Goal: Task Accomplishment & Management: Manage account settings

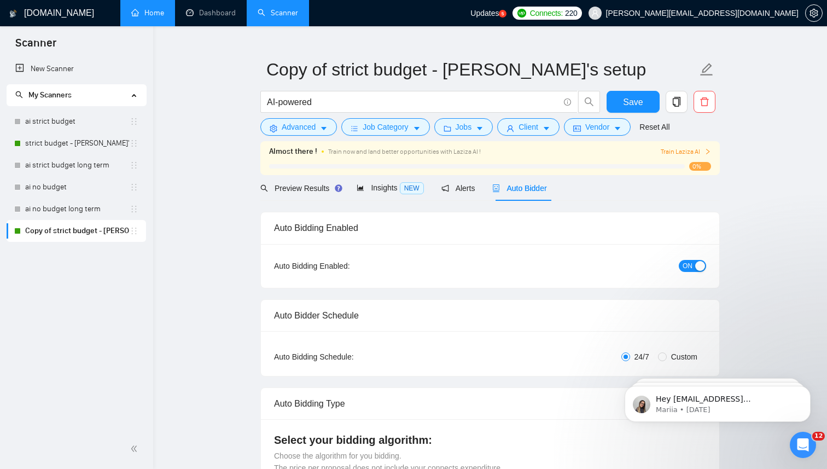
click at [148, 14] on link "Home" at bounding box center [147, 12] width 33 height 9
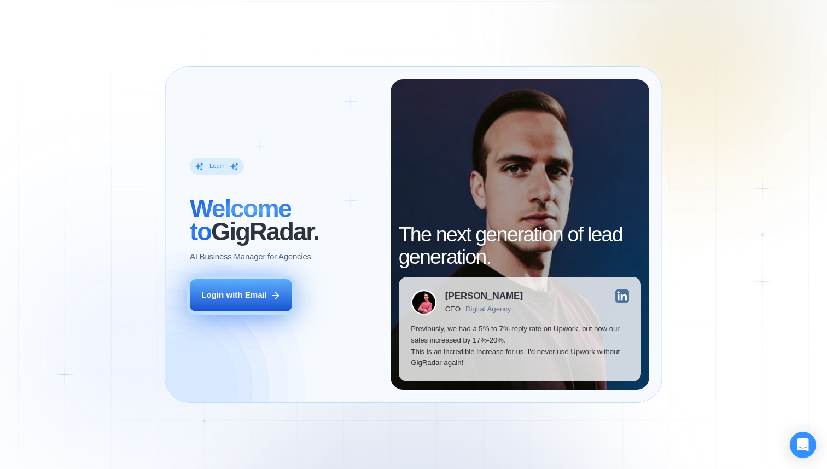
click at [226, 307] on button "Login with Email" at bounding box center [241, 295] width 102 height 32
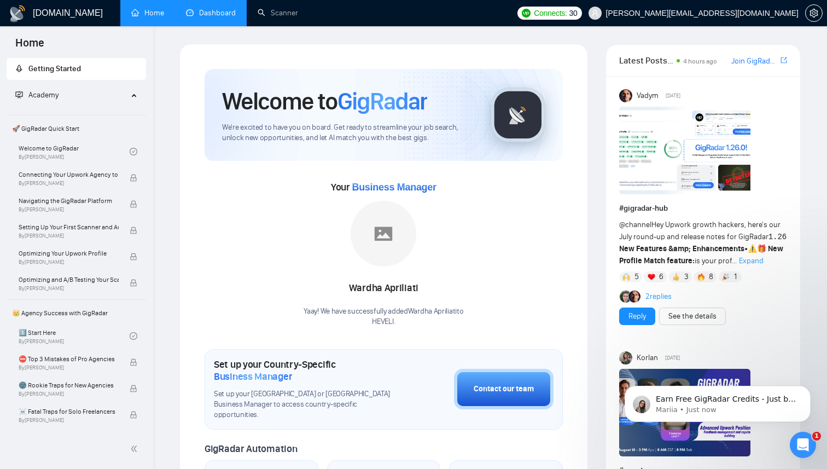
click at [210, 16] on link "Dashboard" at bounding box center [211, 12] width 50 height 9
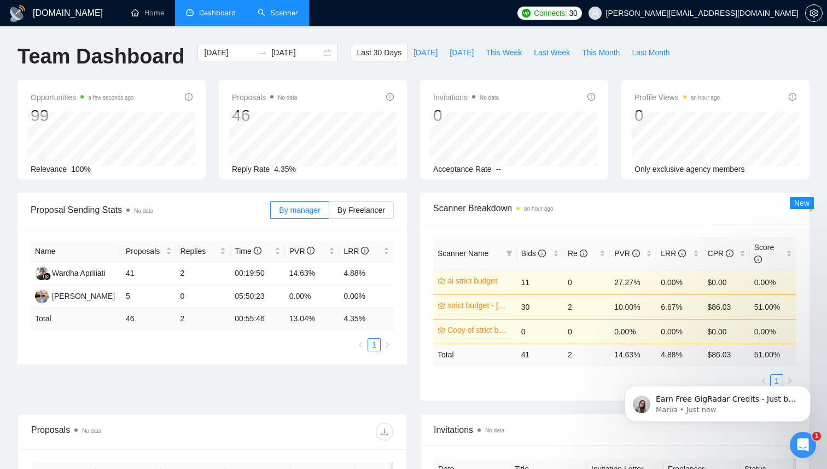
click at [268, 8] on link "Scanner" at bounding box center [278, 12] width 40 height 9
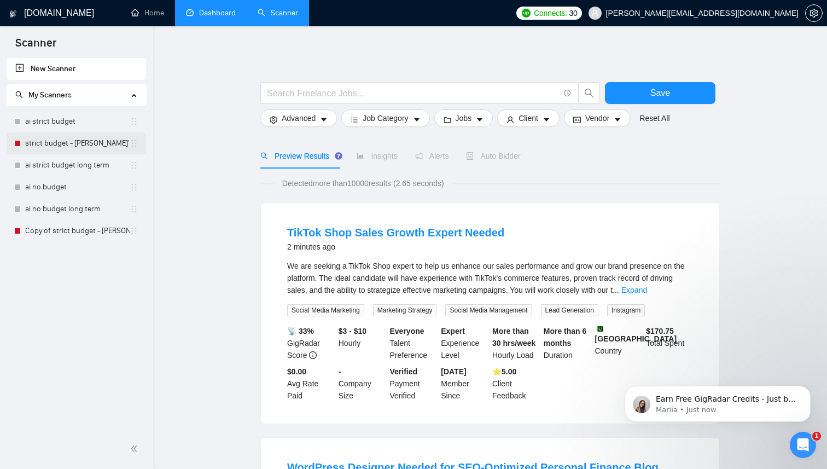
click at [85, 143] on link "strict budget - [PERSON_NAME]'s setup" at bounding box center [77, 143] width 104 height 22
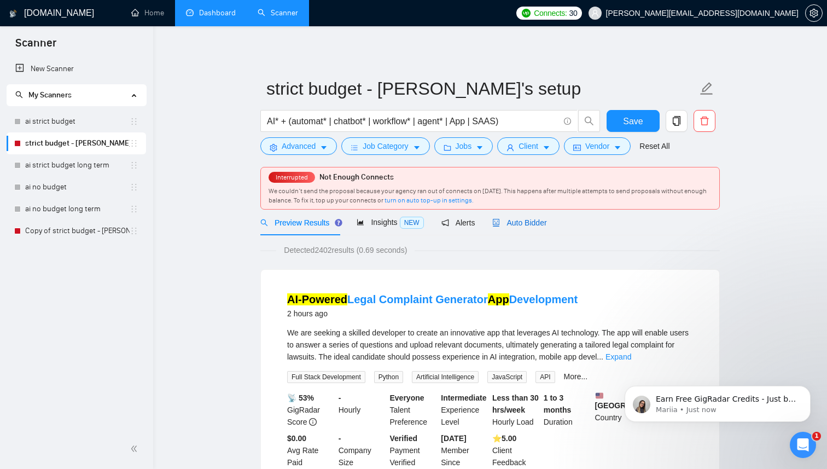
click at [515, 224] on span "Auto Bidder" at bounding box center [519, 222] width 54 height 9
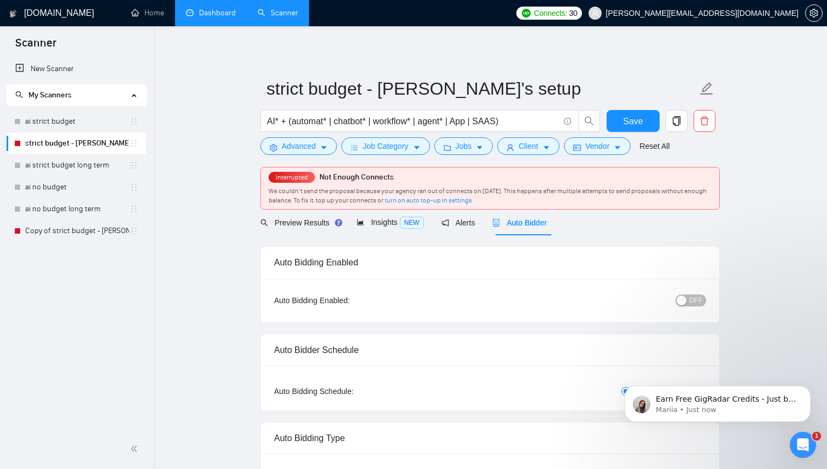
click at [696, 301] on span "OFF" at bounding box center [695, 300] width 13 height 12
click at [643, 123] on button "Save" at bounding box center [633, 121] width 53 height 22
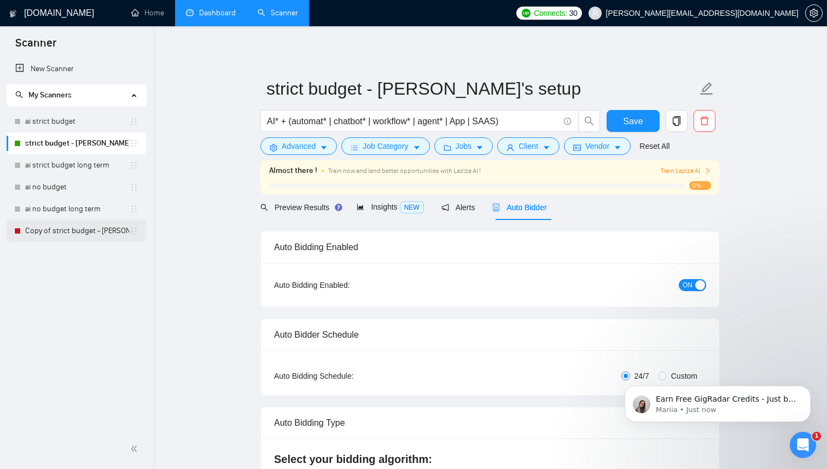
click at [69, 230] on link "Copy of strict budget - Jonathan's setup" at bounding box center [77, 231] width 104 height 22
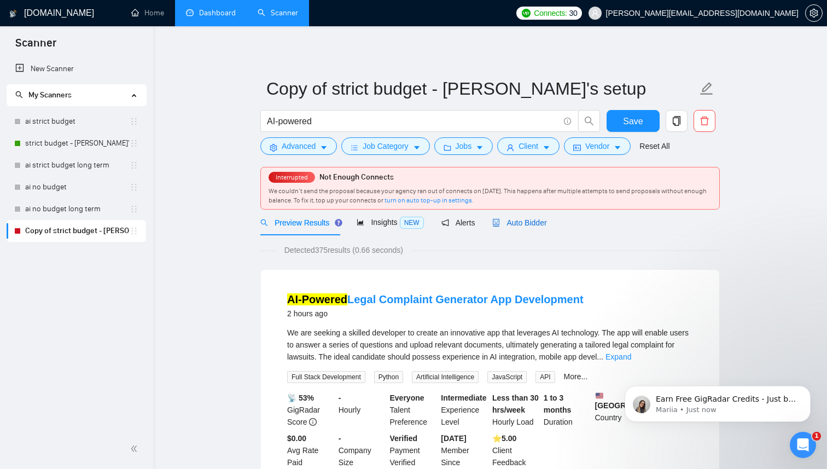
click at [527, 225] on span "Auto Bidder" at bounding box center [519, 222] width 54 height 9
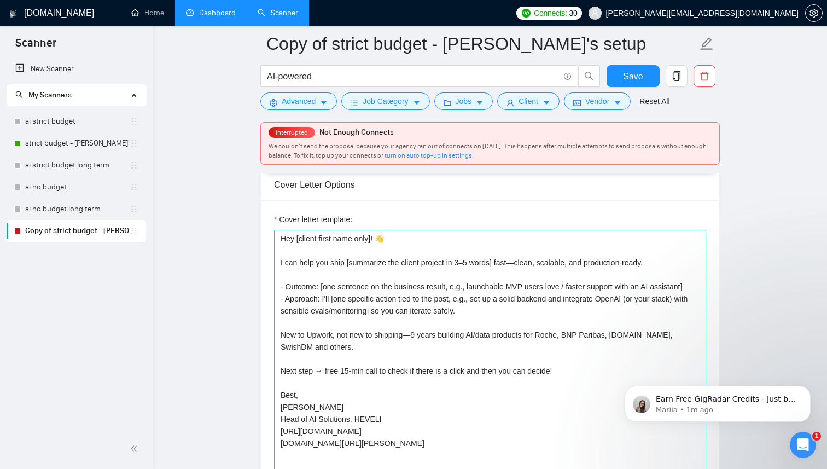
scroll to position [1158, 0]
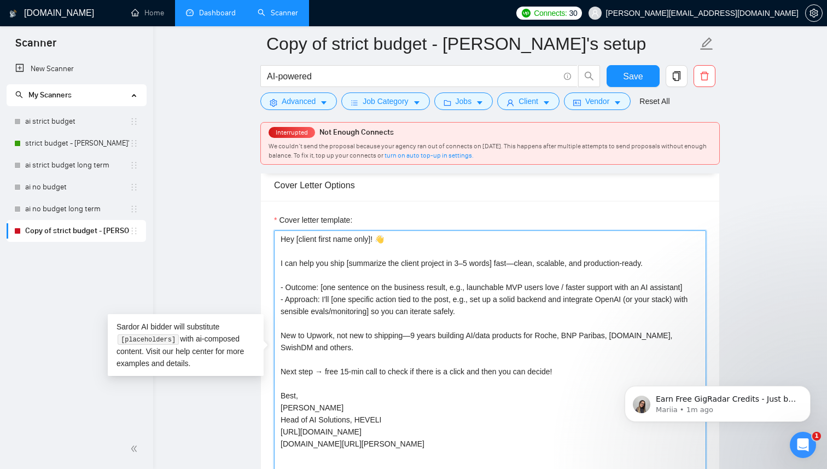
click at [524, 262] on textarea "Hey [client first name only]! 👋 I can help you ship [summarize the client proje…" at bounding box center [490, 353] width 432 height 246
click at [648, 266] on textarea "Hey [client first name only]! 👋 I can help you ship [summarize the client proje…" at bounding box center [490, 353] width 432 height 246
click at [393, 300] on textarea "Hey [client first name only]! 👋 I can help you ship [summarize the client proje…" at bounding box center [490, 353] width 432 height 246
click at [526, 265] on textarea "Hey [client first name only]! 👋 I can help you ship [summarize the client proje…" at bounding box center [490, 353] width 432 height 246
click at [563, 289] on textarea "Hey [client first name only]! 👋 I can help you ship [summarize the client proje…" at bounding box center [490, 353] width 432 height 246
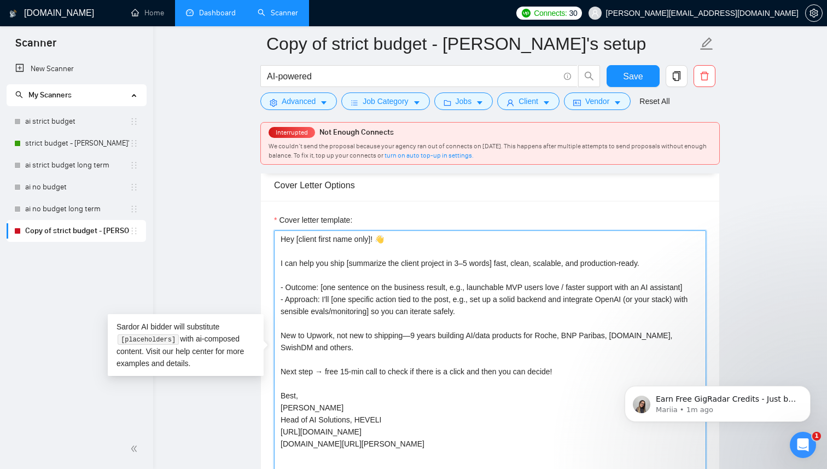
click at [379, 319] on textarea "Hey [client first name only]! 👋 I can help you ship [summarize the client proje…" at bounding box center [490, 353] width 432 height 246
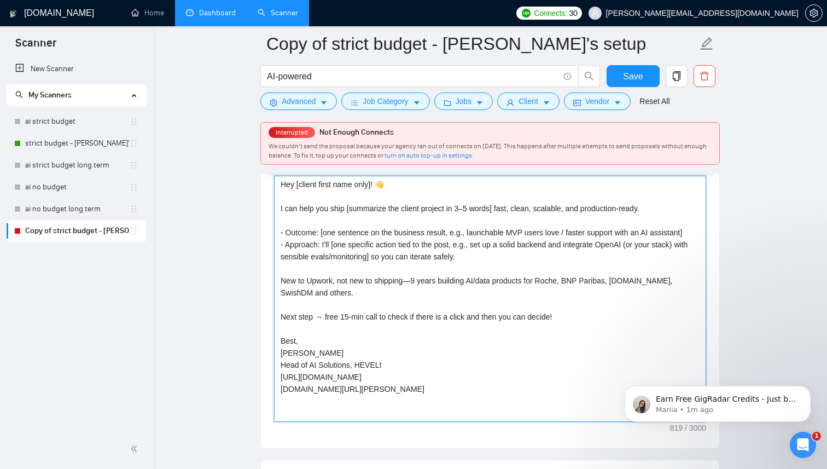
scroll to position [1217, 0]
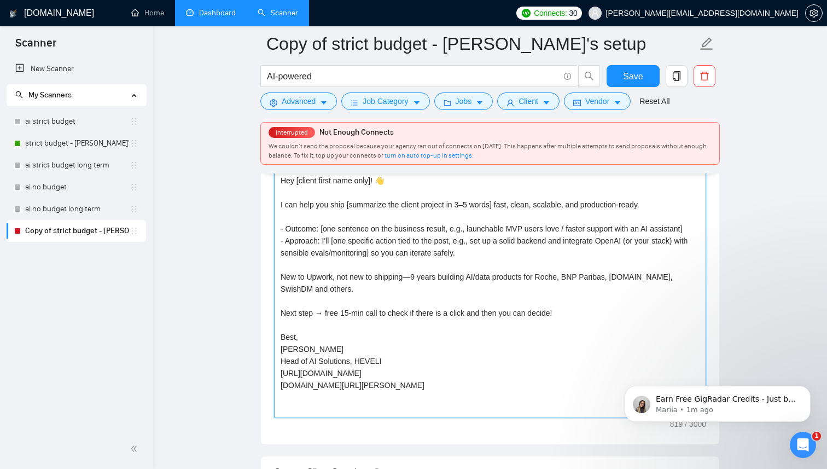
click at [341, 271] on textarea "Hey [client first name only]! 👋 I can help you ship [summarize the client proje…" at bounding box center [490, 295] width 432 height 246
click at [411, 298] on textarea "Hey [client first name only]! 👋 I can help you ship [summarize the client proje…" at bounding box center [490, 295] width 432 height 246
click at [409, 273] on textarea "Hey [client first name only]! 👋 I can help you ship [summarize the client proje…" at bounding box center [490, 295] width 432 height 246
click at [497, 316] on textarea "Hey [client first name only]! 👋 I can help you ship [summarize the client proje…" at bounding box center [490, 295] width 432 height 246
click at [408, 275] on textarea "Hey [client first name only]! 👋 I can help you ship [summarize the client proje…" at bounding box center [490, 295] width 432 height 246
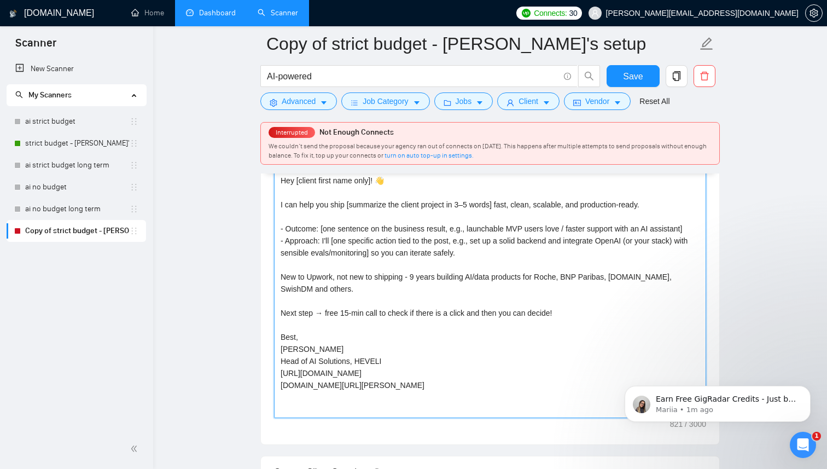
click at [523, 305] on textarea "Hey [client first name only]! 👋 I can help you ship [summarize the client proje…" at bounding box center [490, 295] width 432 height 246
click at [503, 277] on textarea "Hey [client first name only]! 👋 I can help you ship [summarize the client proje…" at bounding box center [490, 295] width 432 height 246
click at [405, 288] on textarea "Hey [client first name only]! 👋 I can help you ship [summarize the client proje…" at bounding box center [490, 295] width 432 height 246
click at [502, 308] on textarea "Hey [client first name only]! 👋 I can help you ship [summarize the client proje…" at bounding box center [490, 295] width 432 height 246
click at [318, 283] on textarea "Hey [client first name only]! 👋 I can help you ship [summarize the client proje…" at bounding box center [490, 295] width 432 height 246
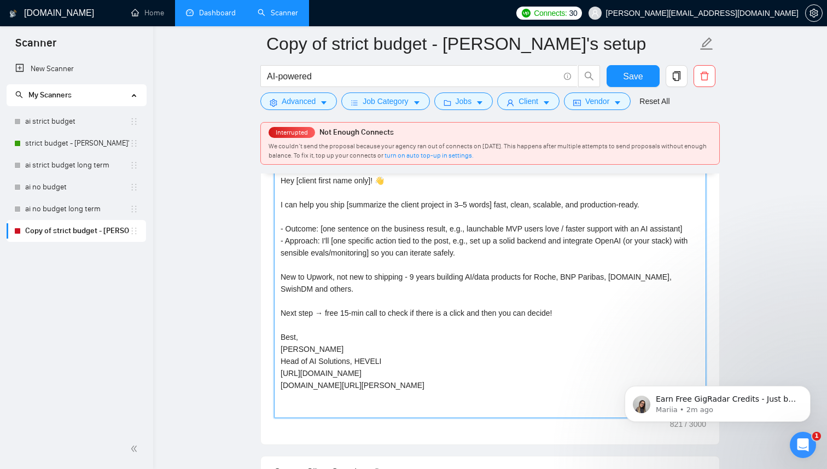
click at [407, 337] on textarea "Hey [client first name only]! 👋 I can help you ship [summarize the client proje…" at bounding box center [490, 295] width 432 height 246
click at [370, 288] on textarea "Hey [client first name only]! 👋 I can help you ship [summarize the client proje…" at bounding box center [490, 295] width 432 height 246
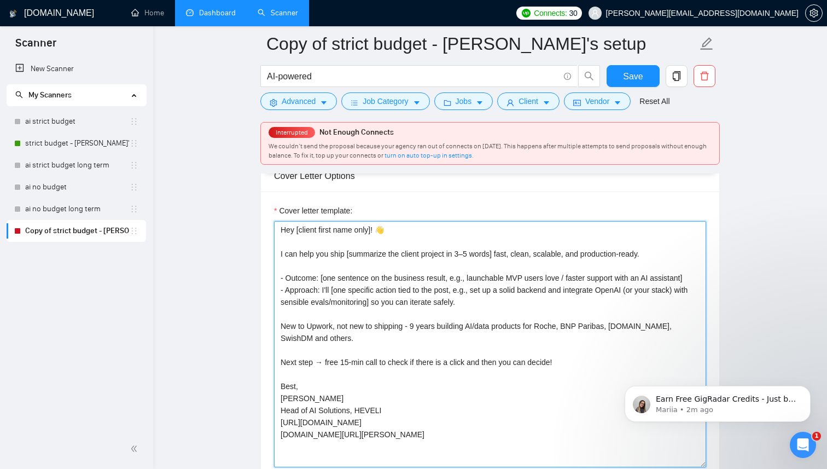
scroll to position [1190, 0]
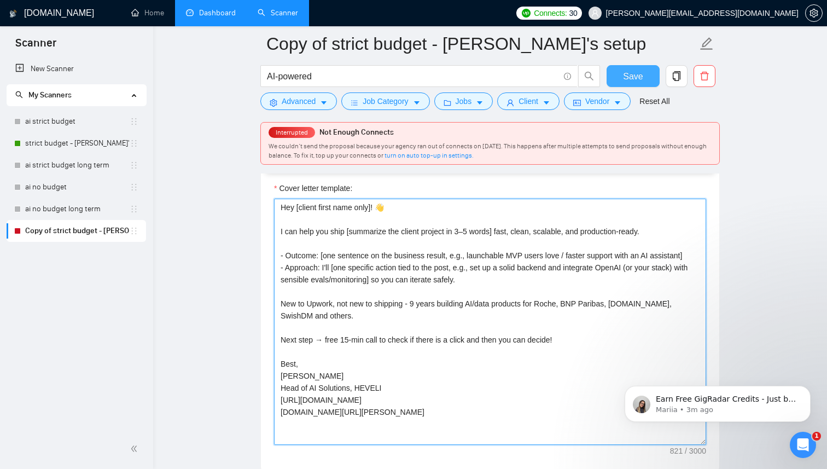
type textarea "Hey [client first name only]! 👋 I can help you ship [summarize the client proje…"
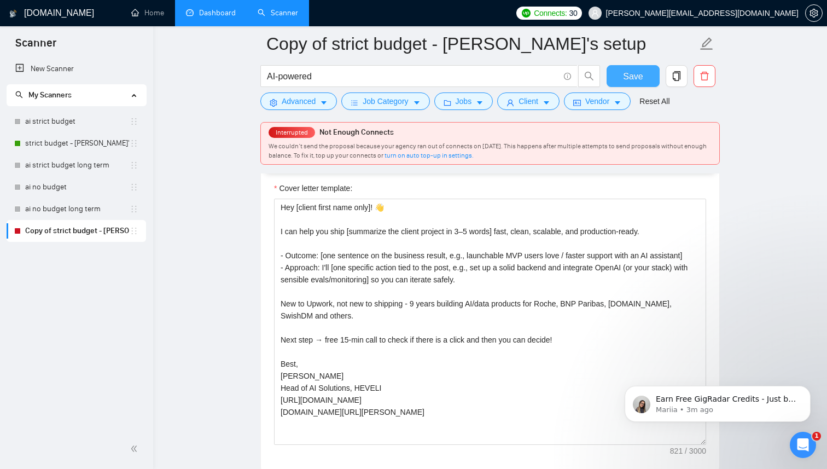
click at [635, 78] on span "Save" at bounding box center [633, 76] width 20 height 14
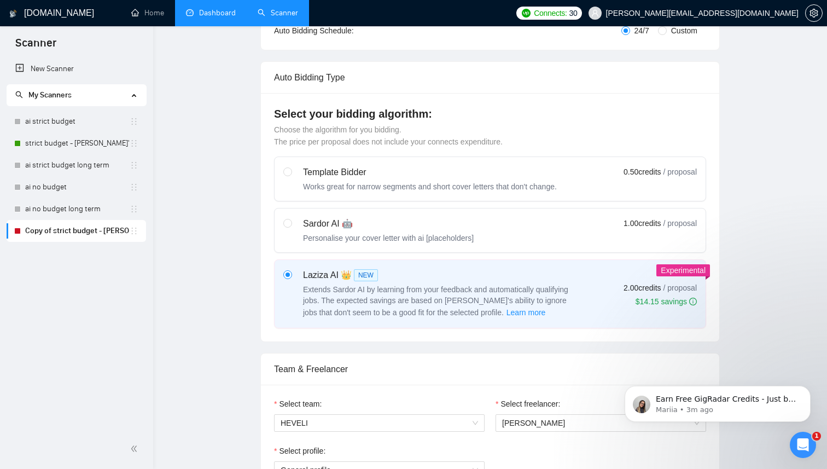
scroll to position [0, 0]
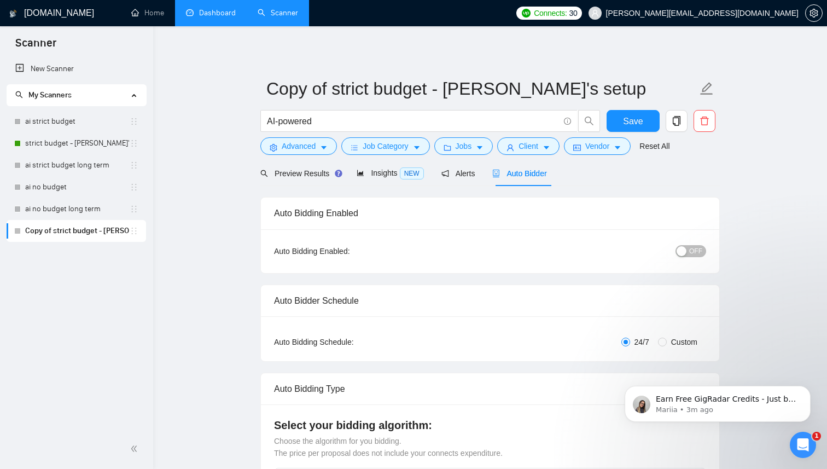
click at [697, 248] on span "OFF" at bounding box center [695, 251] width 13 height 12
click at [641, 124] on span "Save" at bounding box center [633, 121] width 20 height 14
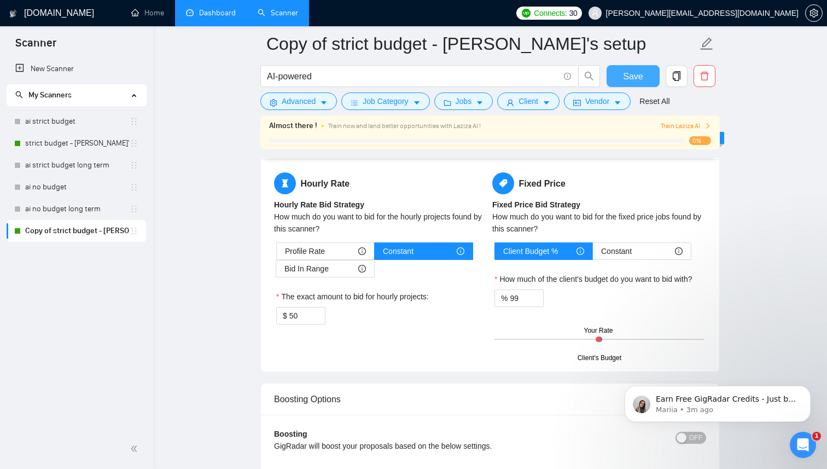
scroll to position [1676, 0]
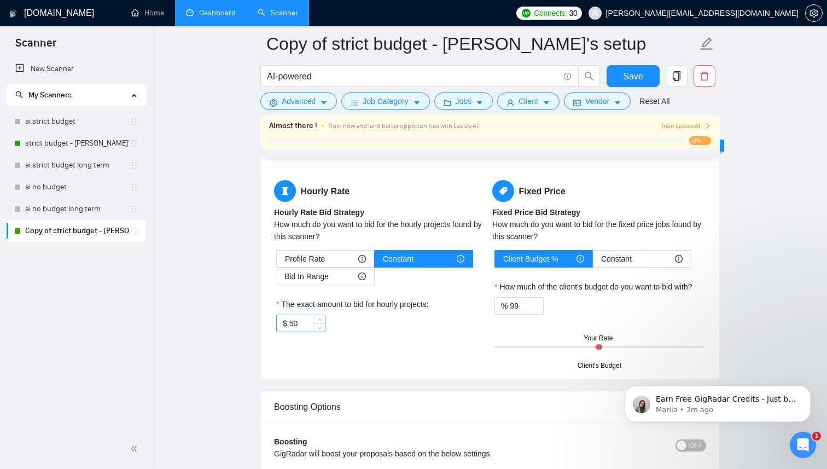
click at [307, 322] on input "50" at bounding box center [307, 323] width 36 height 16
click at [347, 276] on div "Bid In Range" at bounding box center [324, 276] width 81 height 16
click at [276, 279] on input "Bid In Range" at bounding box center [276, 279] width 0 height 0
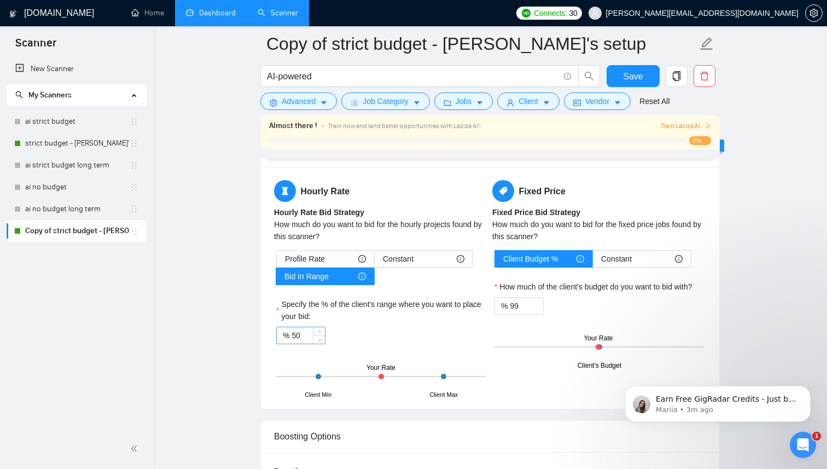
click at [309, 337] on input "50" at bounding box center [307, 335] width 33 height 16
type input "5"
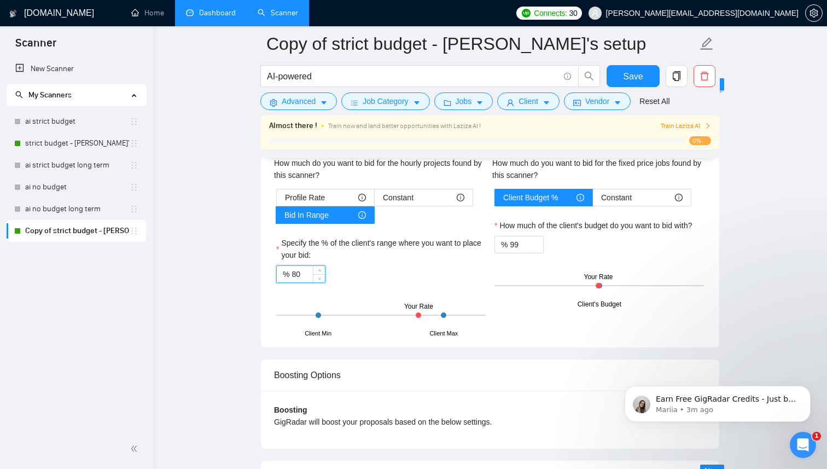
scroll to position [1740, 0]
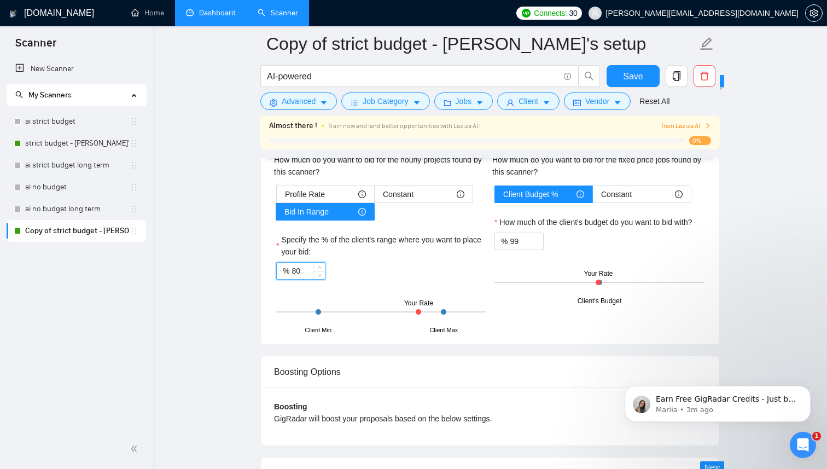
type input "8"
type input "75"
click at [635, 73] on span "Save" at bounding box center [633, 76] width 20 height 14
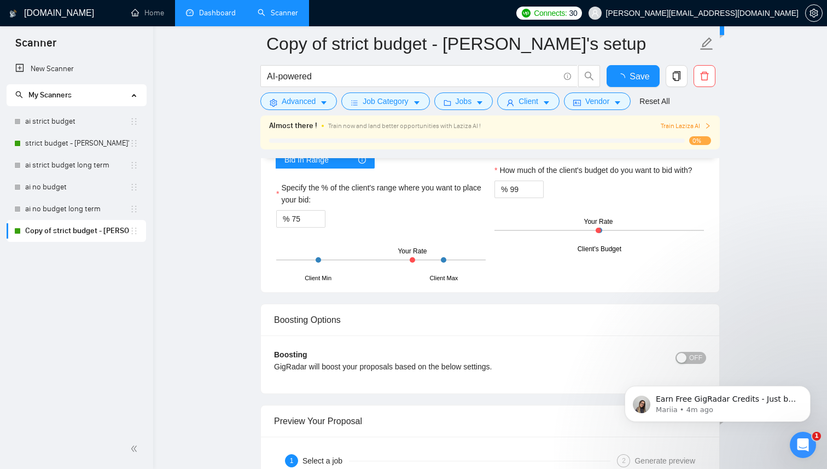
click at [528, 239] on div "Client Budget % Constant How much of the client's budget do you want to bid wit…" at bounding box center [599, 191] width 214 height 116
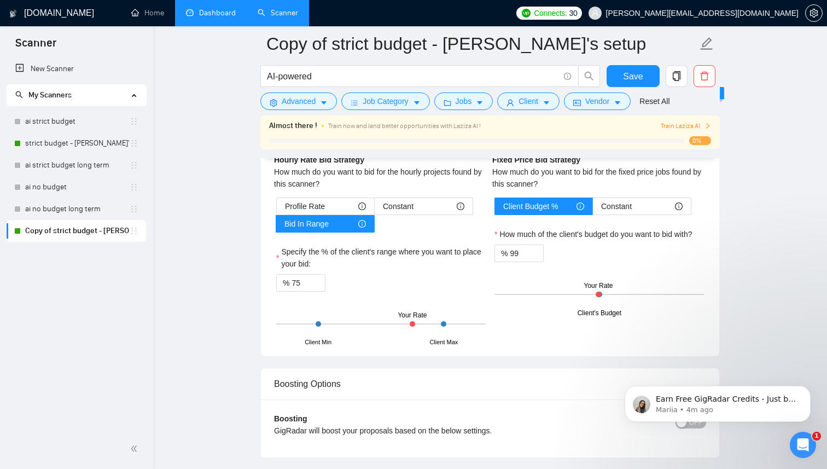
scroll to position [1688, 0]
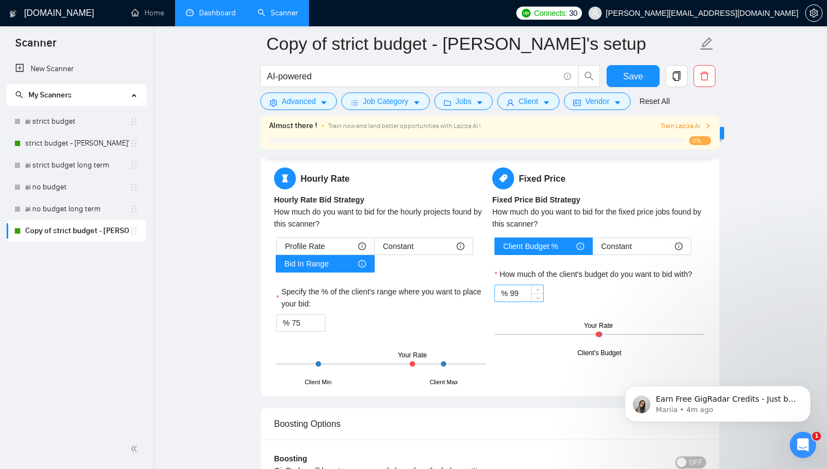
click at [523, 296] on input "99" at bounding box center [526, 293] width 33 height 16
type input "9"
type input "89"
click at [632, 76] on span "Save" at bounding box center [633, 76] width 20 height 14
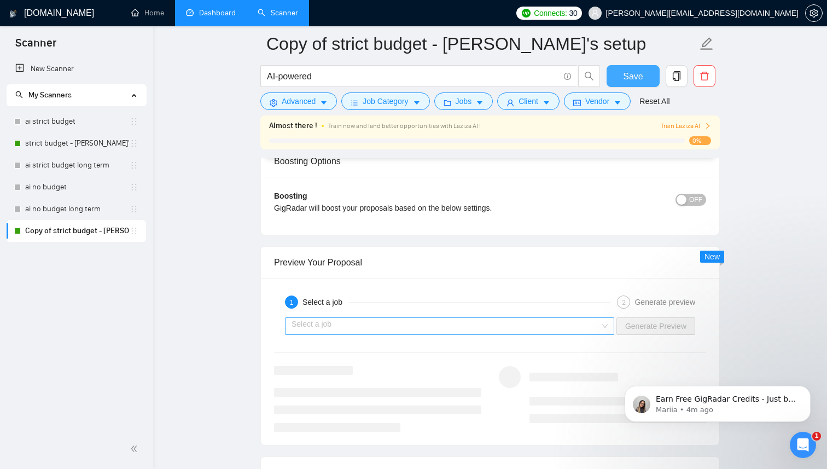
scroll to position [1931, 0]
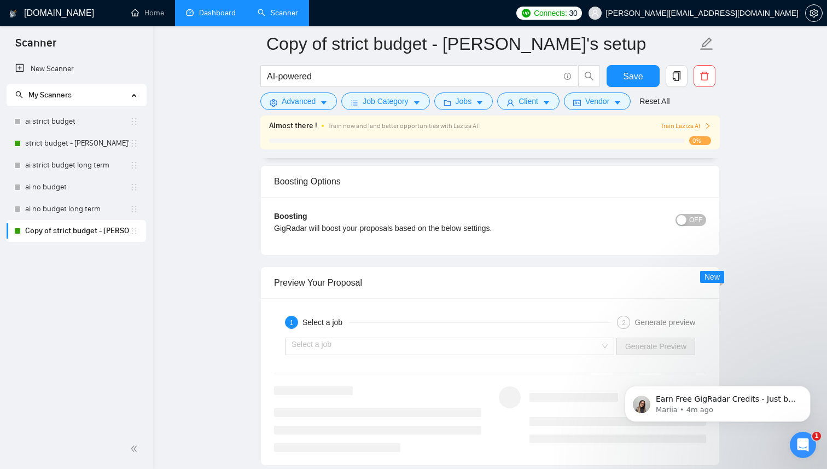
click at [702, 217] on span "OFF" at bounding box center [695, 220] width 13 height 12
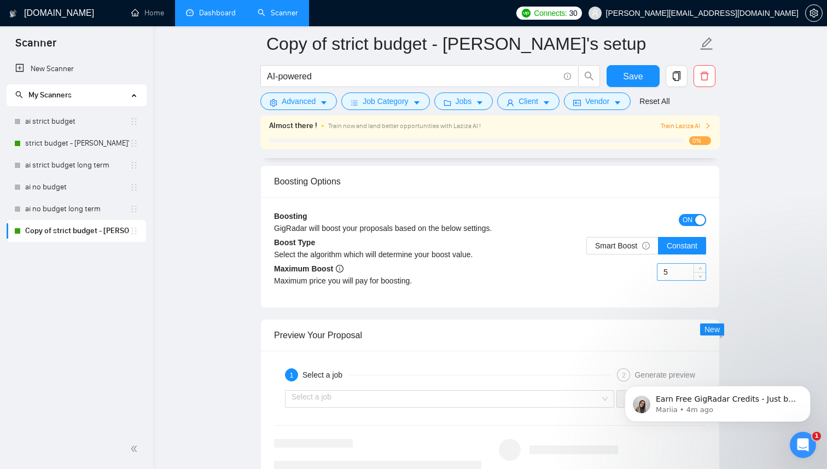
click at [683, 275] on input "5" at bounding box center [681, 272] width 48 height 16
type input "10"
click at [567, 304] on div "Boosting GigRadar will boost your proposals based on the below settings. ON Boo…" at bounding box center [490, 252] width 458 height 110
click at [615, 248] on span "Smart Boost" at bounding box center [622, 245] width 55 height 9
click at [587, 248] on input "Smart Boost" at bounding box center [587, 248] width 0 height 0
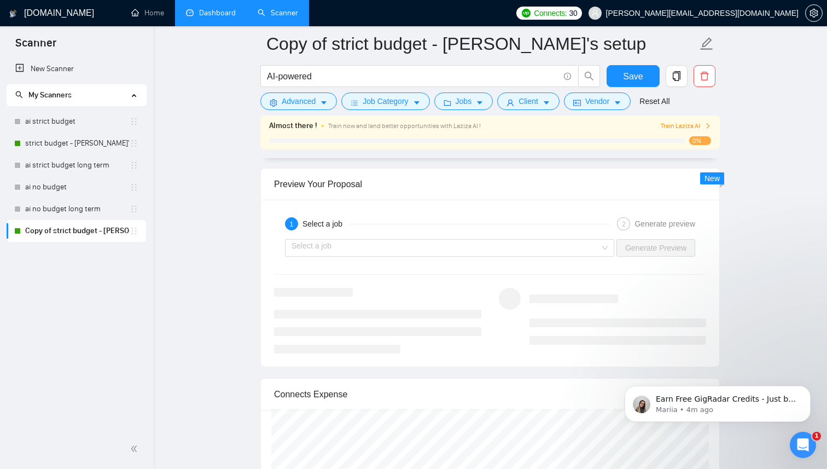
scroll to position [2077, 0]
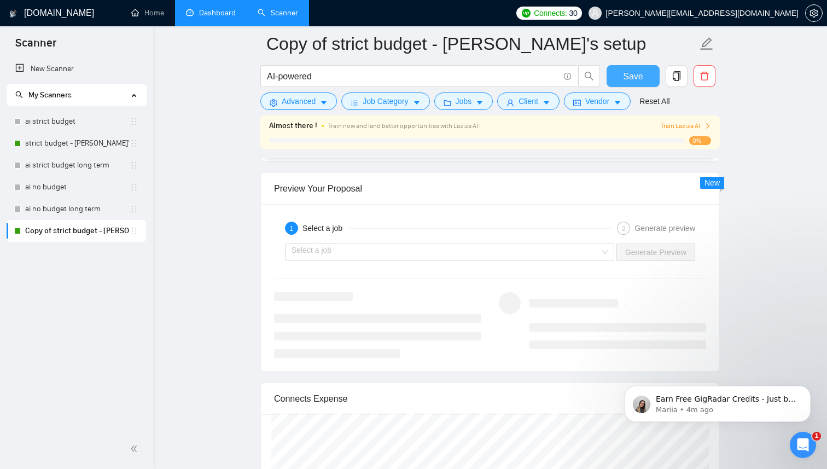
click at [634, 84] on button "Save" at bounding box center [633, 76] width 53 height 22
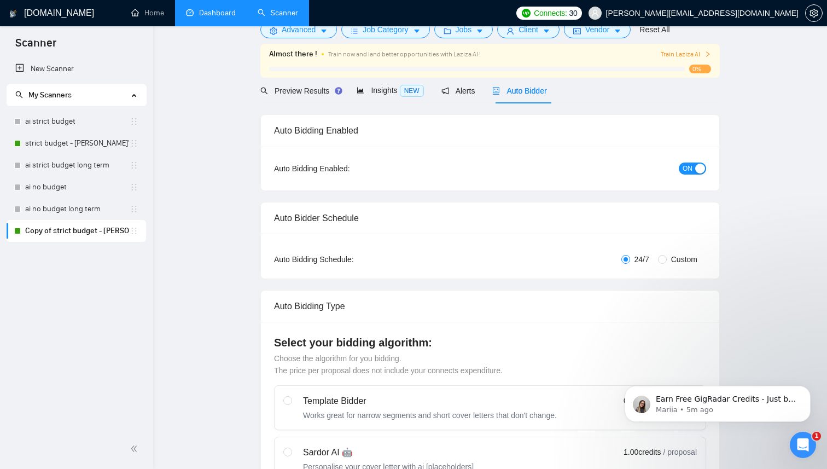
scroll to position [0, 0]
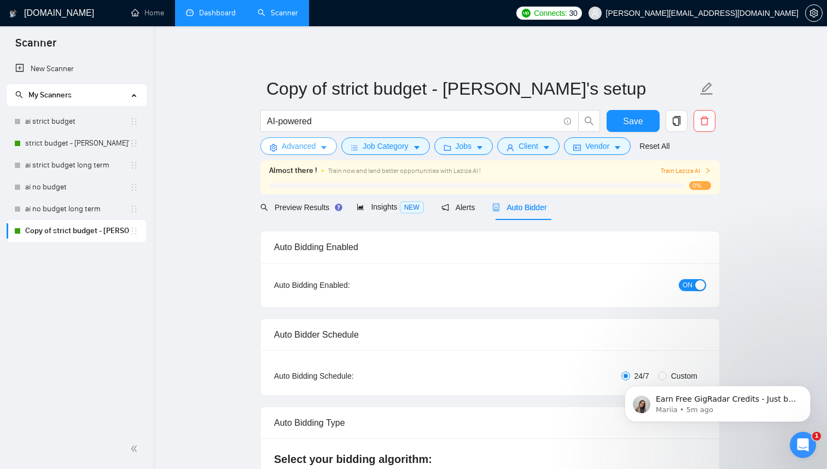
click at [324, 151] on icon "caret-down" at bounding box center [324, 148] width 8 height 8
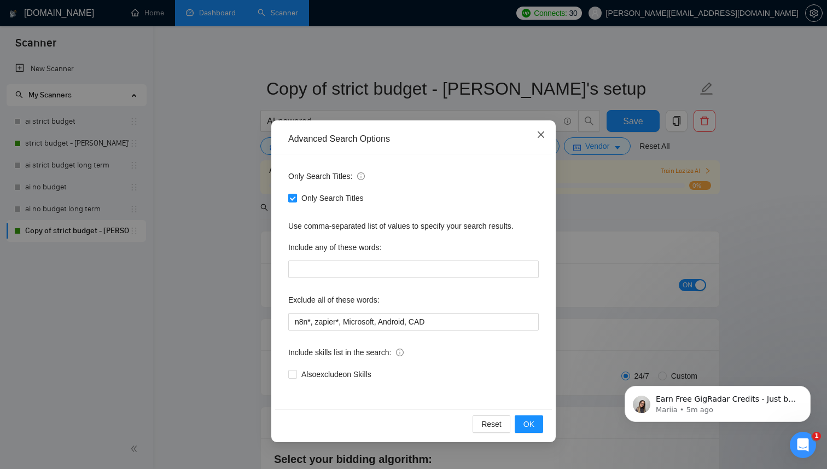
click at [542, 136] on icon "close" at bounding box center [541, 134] width 7 height 7
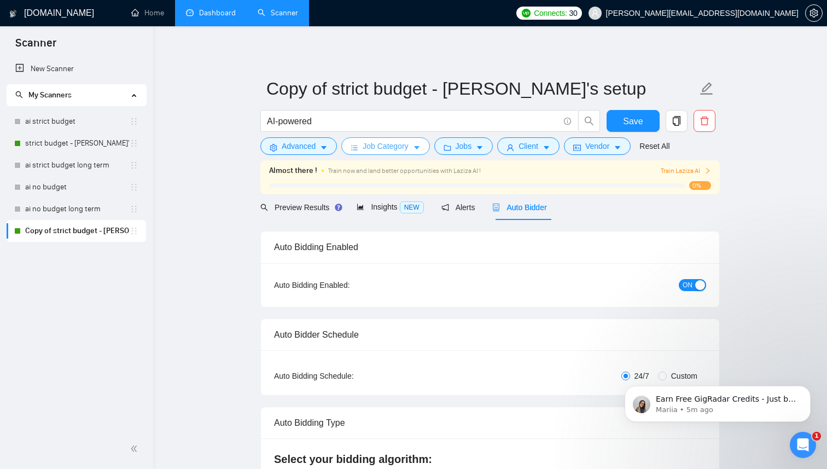
click at [423, 148] on button "Job Category" at bounding box center [385, 146] width 88 height 18
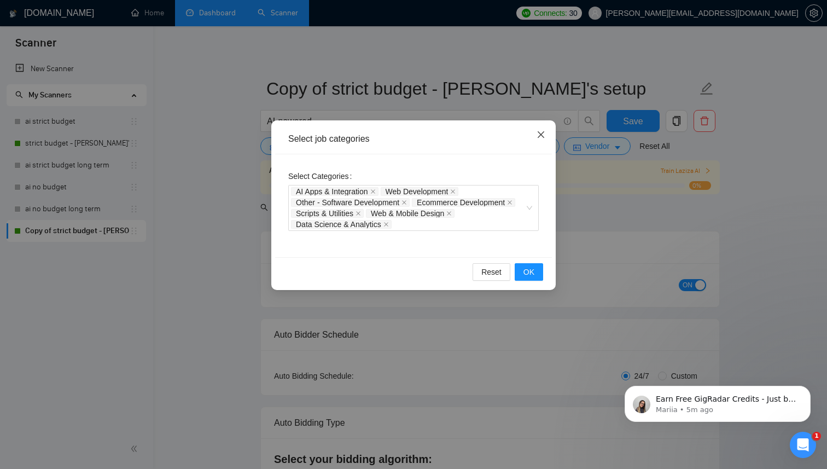
click at [542, 137] on icon "close" at bounding box center [541, 134] width 9 height 9
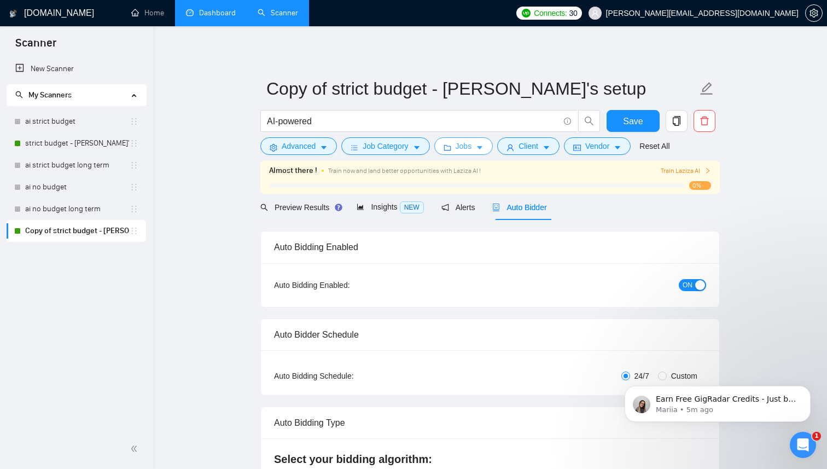
click at [483, 145] on icon "caret-down" at bounding box center [480, 148] width 8 height 8
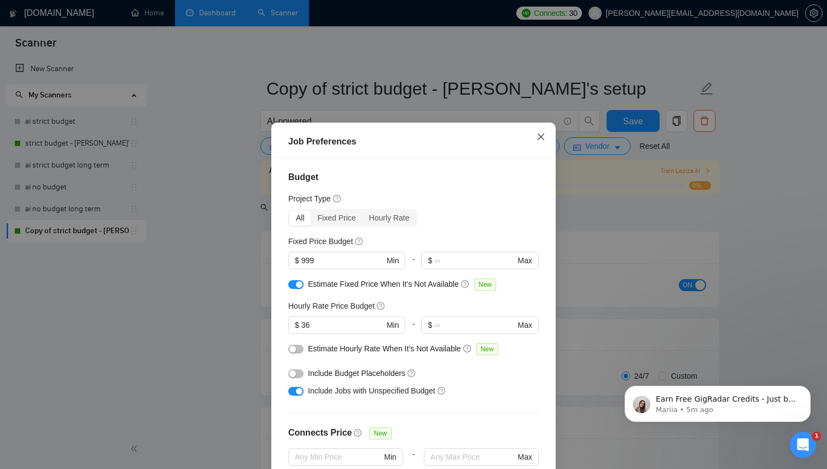
click at [539, 138] on icon "close" at bounding box center [541, 136] width 7 height 7
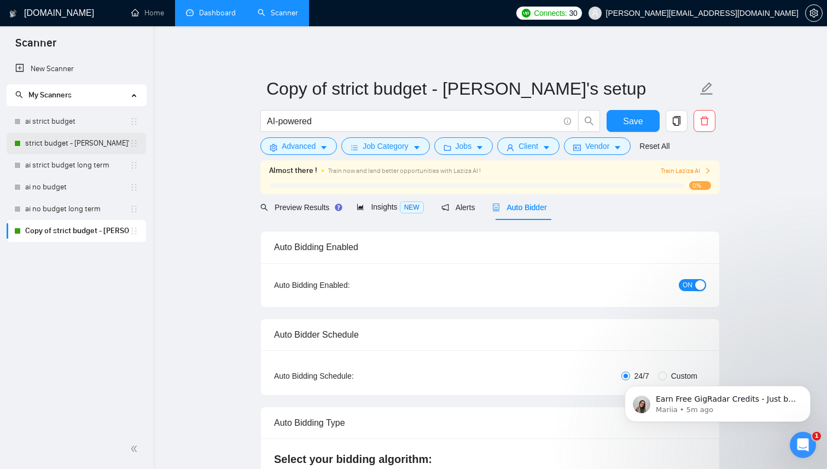
click at [92, 143] on link "strict budget - Jonathan's setup" at bounding box center [77, 143] width 104 height 22
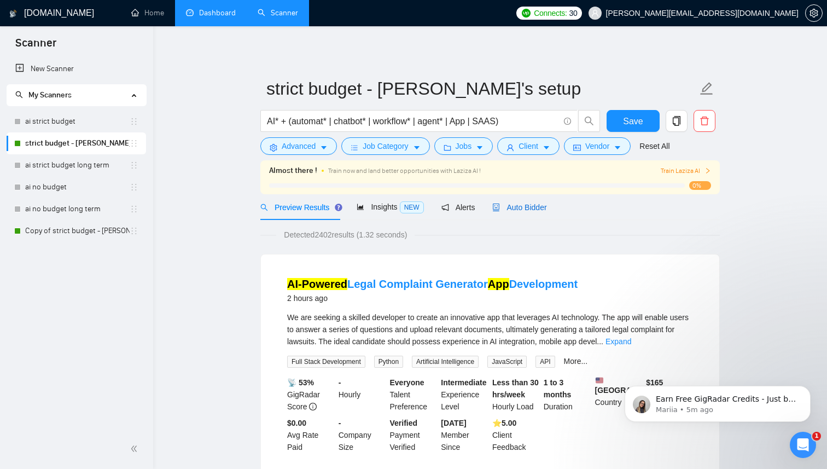
click at [527, 212] on div "Auto Bidder" at bounding box center [519, 207] width 54 height 12
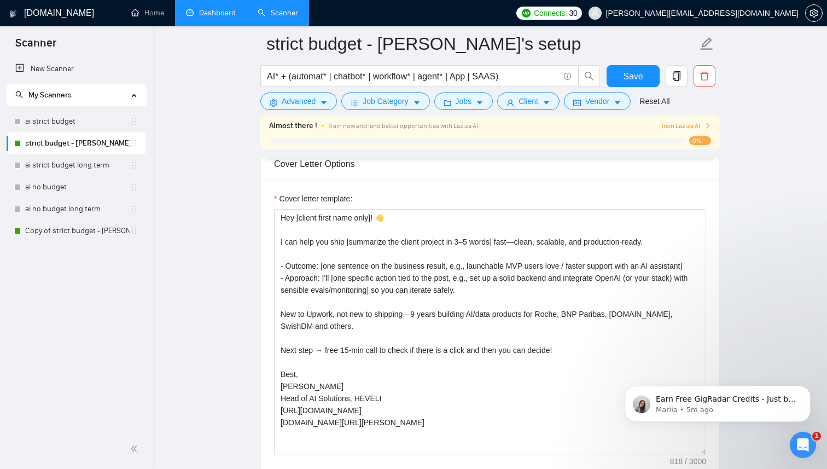
scroll to position [1176, 0]
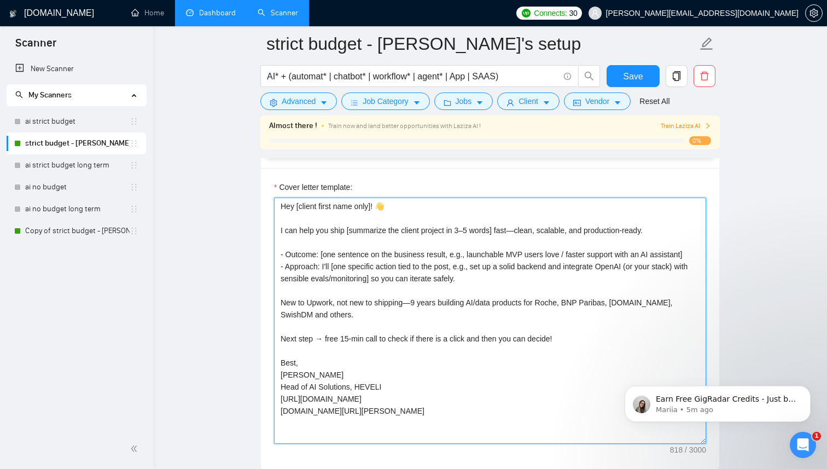
click at [524, 230] on textarea "Hey [client first name only]! 👋 I can help you ship [summarize the client proje…" at bounding box center [490, 320] width 432 height 246
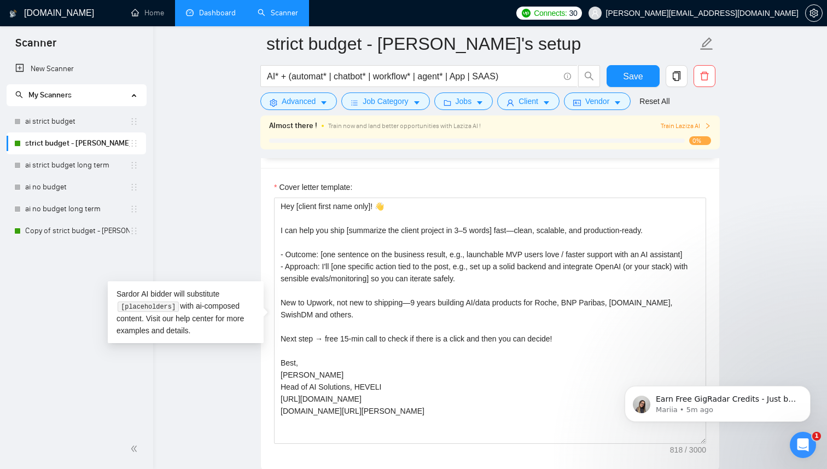
click at [72, 243] on div "New Scanner My Scanners ai strict budget strict budget - Jonathan's setup ai st…" at bounding box center [76, 243] width 153 height 371
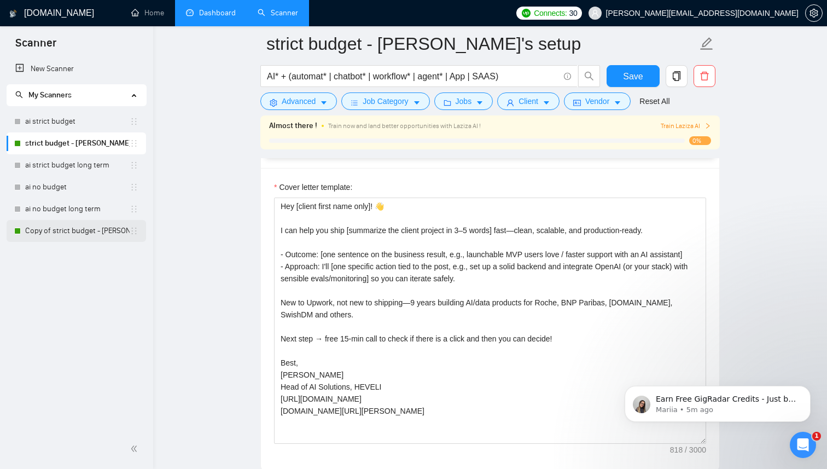
click at [68, 239] on link "Copy of strict budget - Jonathan's setup" at bounding box center [77, 231] width 104 height 22
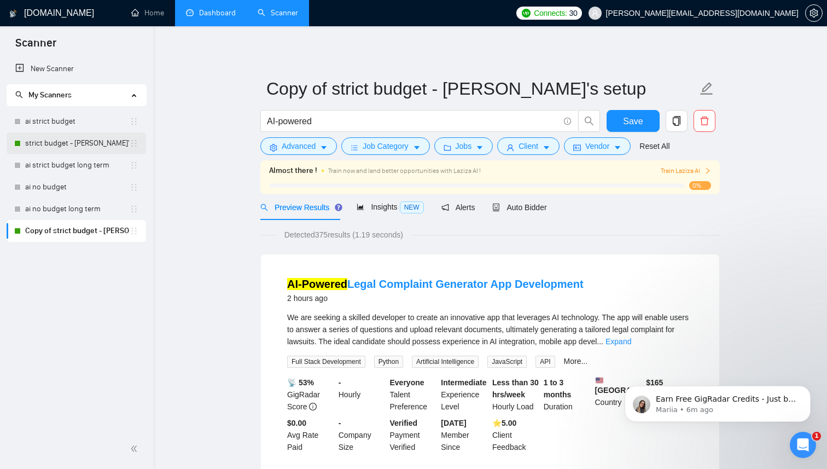
click at [100, 145] on link "strict budget - Jonathan's setup" at bounding box center [77, 143] width 104 height 22
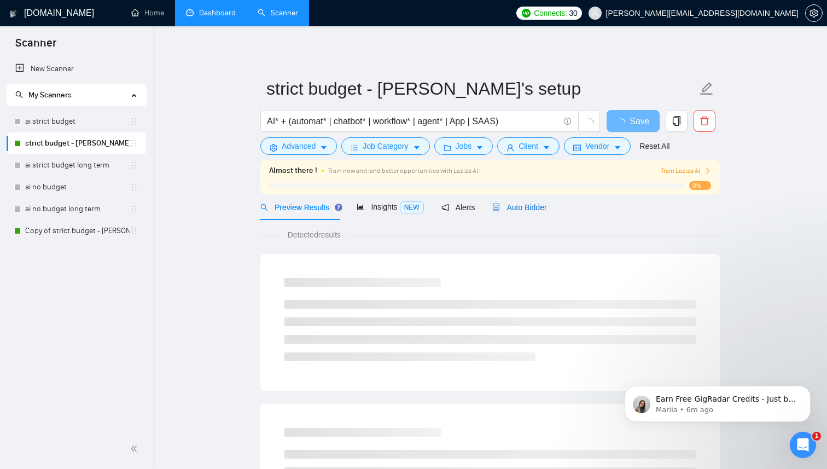
click at [523, 208] on span "Auto Bidder" at bounding box center [519, 207] width 54 height 9
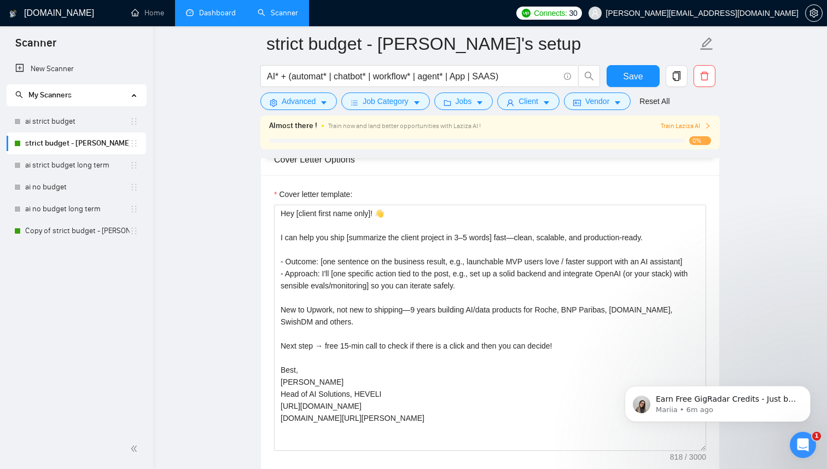
scroll to position [1178, 0]
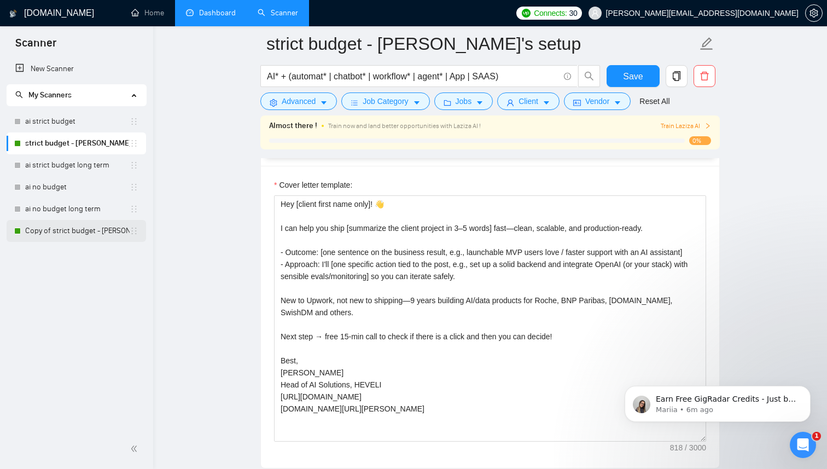
click at [74, 236] on link "Copy of strict budget - Jonathan's setup" at bounding box center [77, 231] width 104 height 22
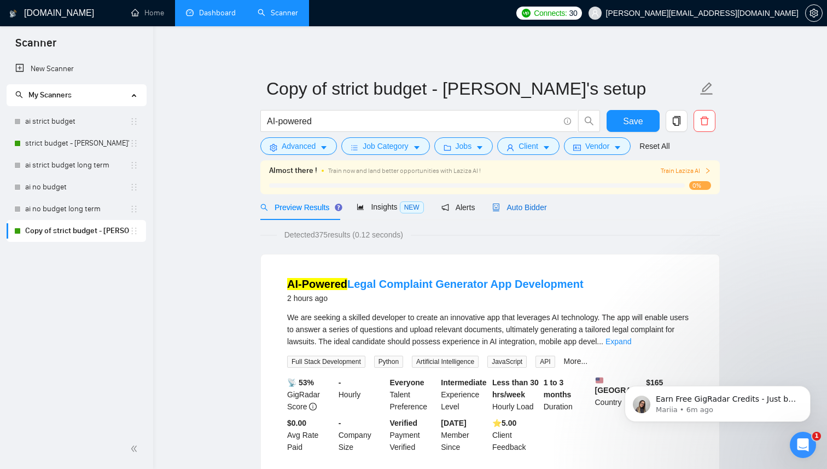
click at [519, 205] on span "Auto Bidder" at bounding box center [519, 207] width 54 height 9
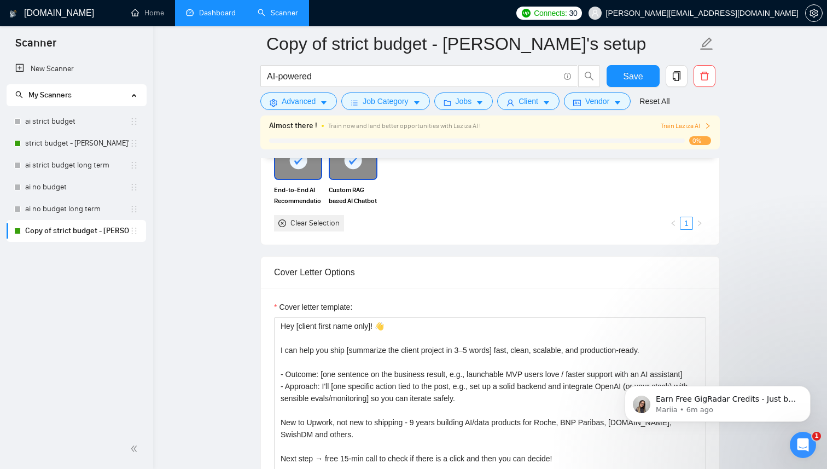
scroll to position [1064, 0]
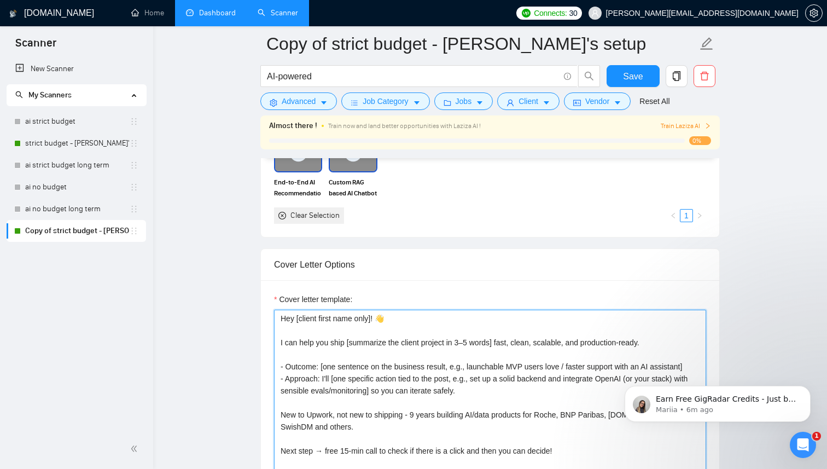
click at [401, 358] on textarea "Hey [client first name only]! 👋 I can help you ship [summarize the client proje…" at bounding box center [490, 433] width 432 height 246
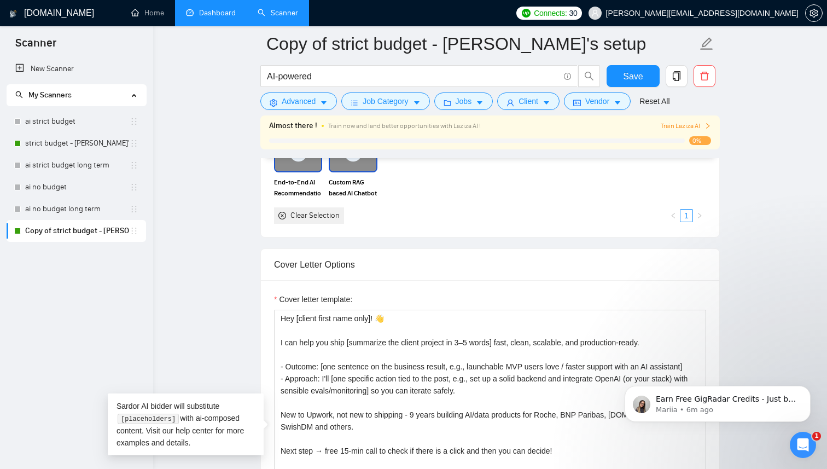
click at [260, 323] on div "Cover Letter Options Cover letter template: Hey [client first name only]! 👋 I c…" at bounding box center [489, 415] width 459 height 334
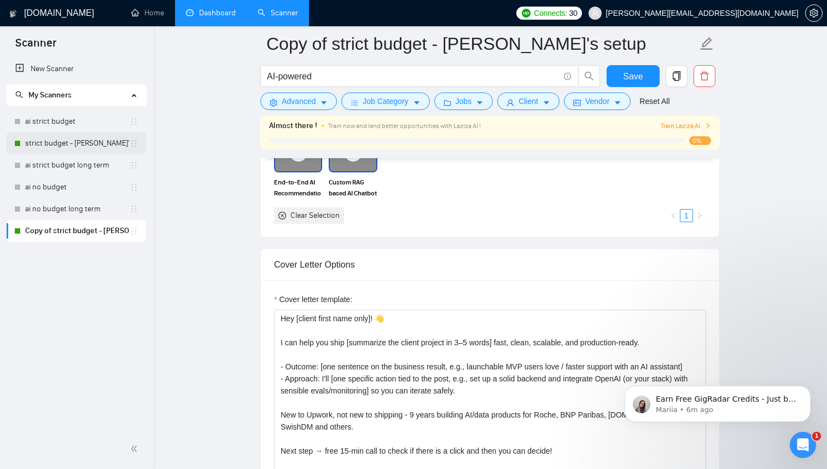
click at [79, 143] on link "strict budget - Jonathan's setup" at bounding box center [77, 143] width 104 height 22
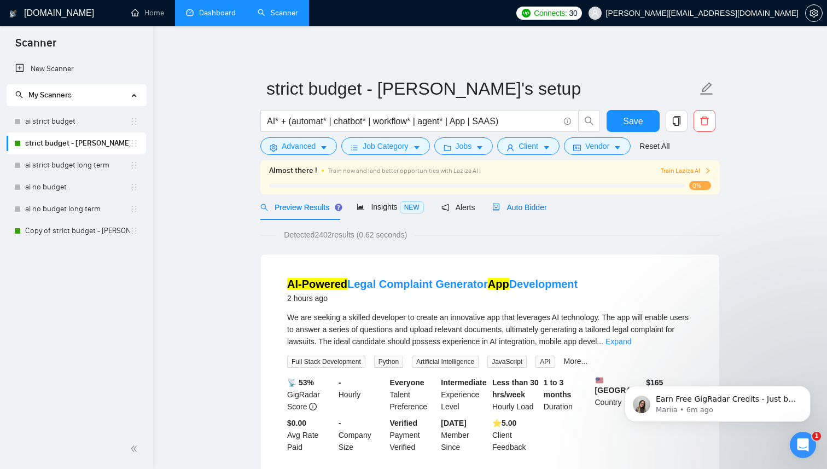
click at [517, 205] on span "Auto Bidder" at bounding box center [519, 207] width 54 height 9
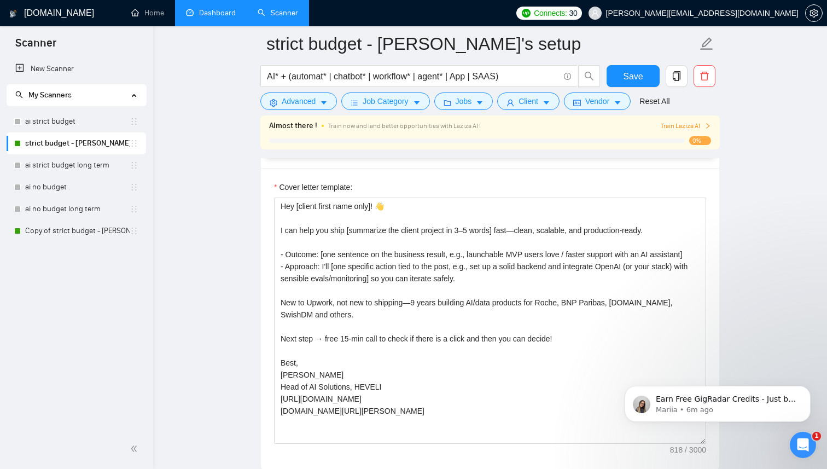
scroll to position [1182, 0]
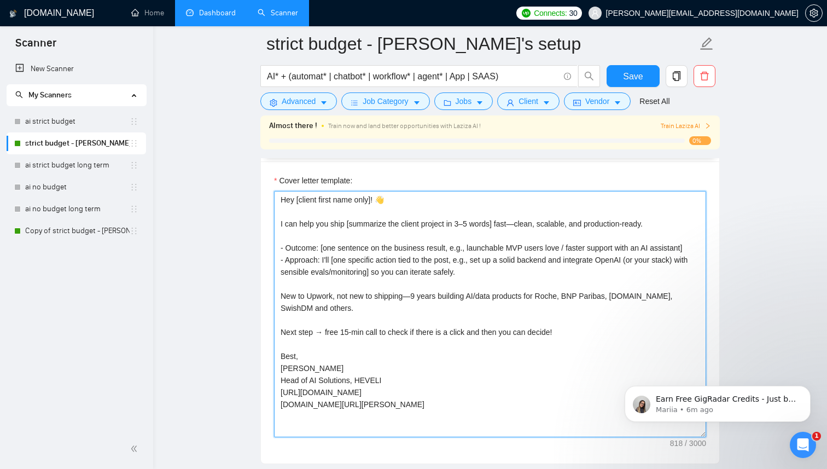
click at [388, 302] on textarea "Hey [client first name only]! 👋 I can help you ship [summarize the client proje…" at bounding box center [490, 314] width 432 height 246
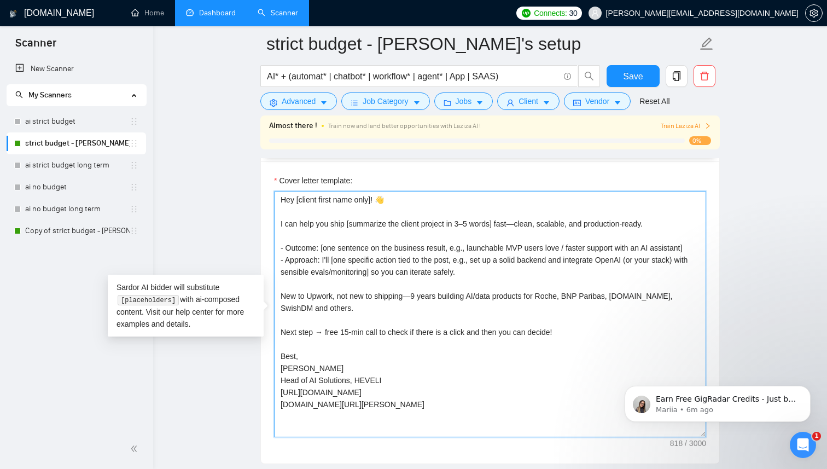
paste textarea ", clean, scalable, and production‑ready. - Outcome: [one sentence on the busine…"
type textarea "Hey [client first name only]! 👋 I can help you ship [summarize the client proje…"
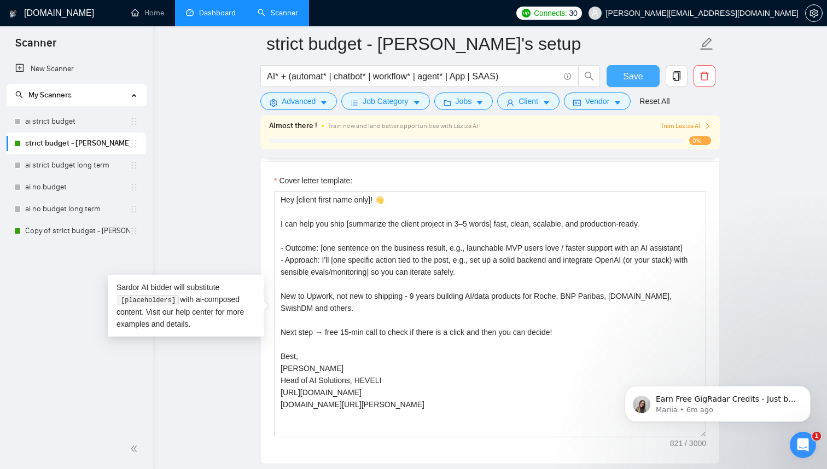
click at [640, 77] on span "Save" at bounding box center [633, 76] width 20 height 14
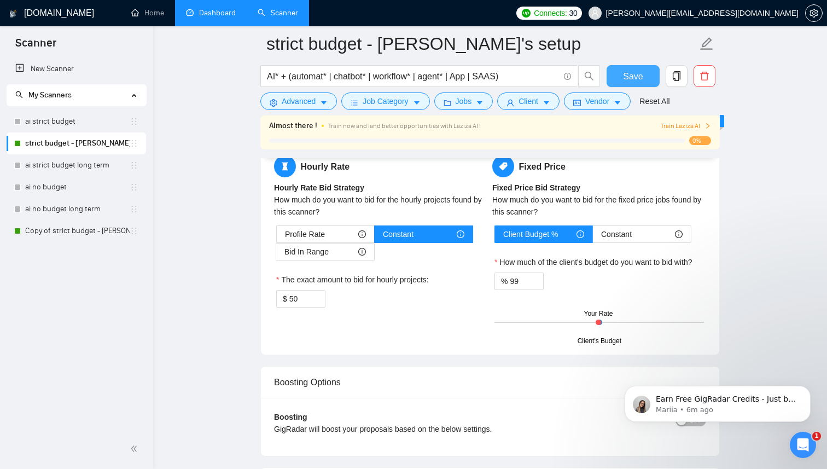
scroll to position [1658, 0]
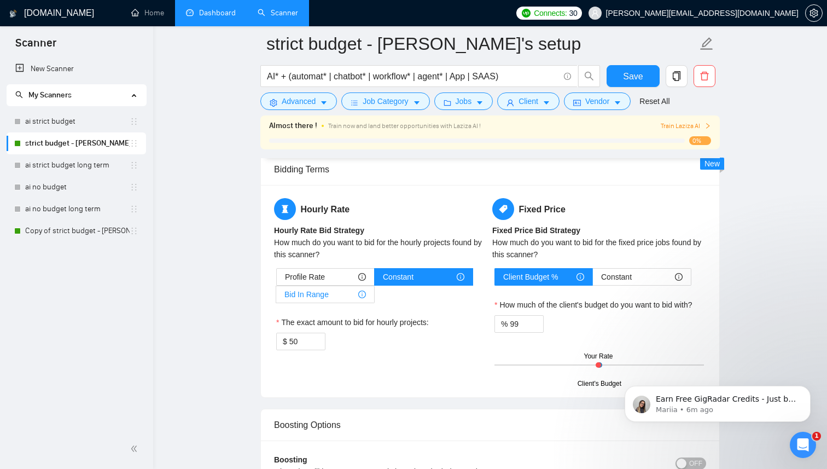
click at [334, 294] on div "Bid In Range" at bounding box center [324, 294] width 81 height 16
click at [276, 297] on input "Bid In Range" at bounding box center [276, 297] width 0 height 0
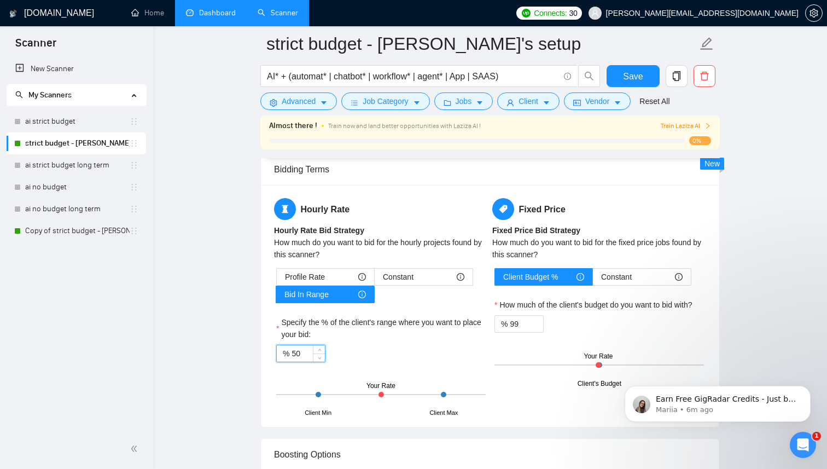
click at [311, 347] on input "50" at bounding box center [307, 353] width 33 height 16
click at [309, 354] on input "50" at bounding box center [307, 353] width 33 height 16
type input "5"
type input "8"
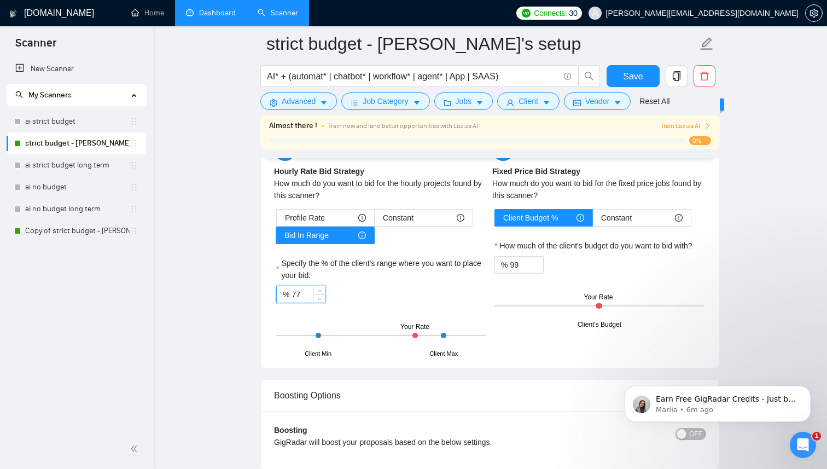
scroll to position [1716, 0]
type input "77"
click at [637, 78] on span "Save" at bounding box center [633, 76] width 20 height 14
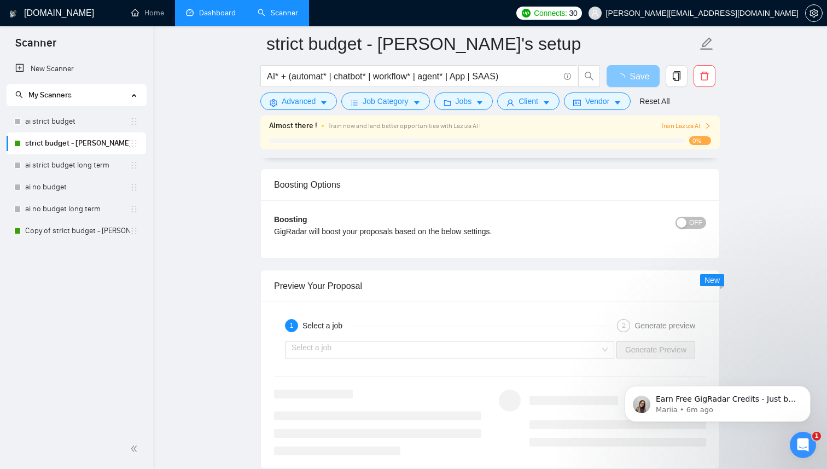
scroll to position [1922, 0]
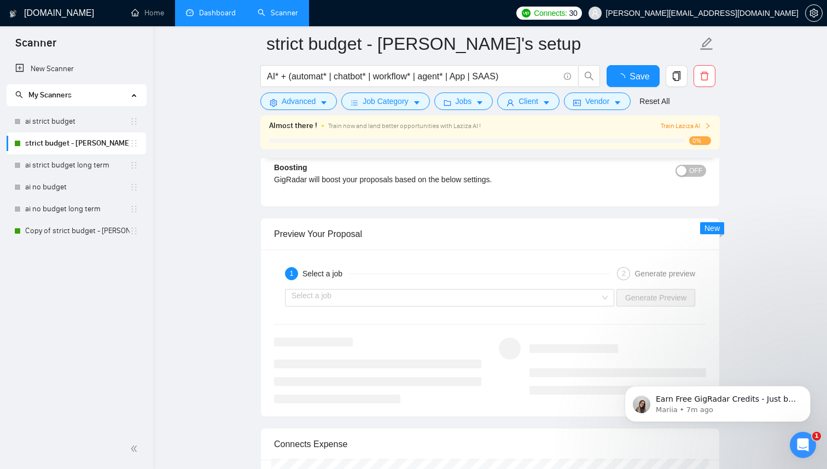
scroll to position [1854, 0]
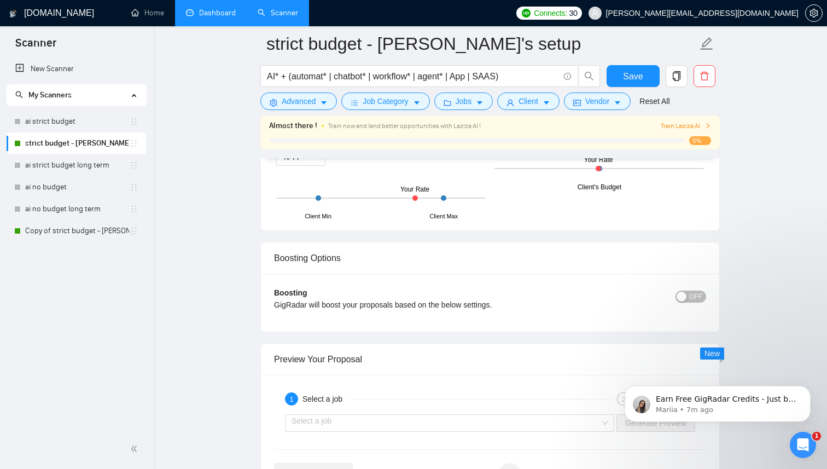
click at [697, 297] on span "OFF" at bounding box center [695, 296] width 13 height 12
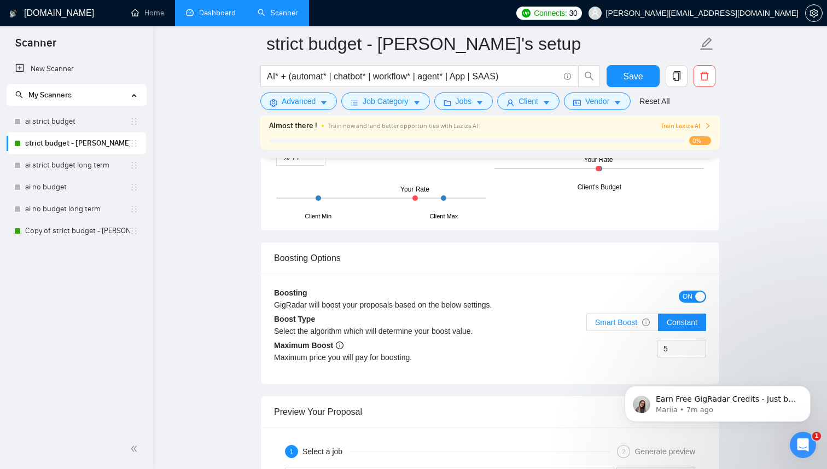
click at [628, 318] on span "Smart Boost" at bounding box center [622, 322] width 55 height 9
click at [587, 325] on input "Smart Boost" at bounding box center [587, 325] width 0 height 0
click at [687, 357] on div "5" at bounding box center [681, 355] width 49 height 31
click at [681, 348] on input "5" at bounding box center [681, 348] width 48 height 16
type input "9"
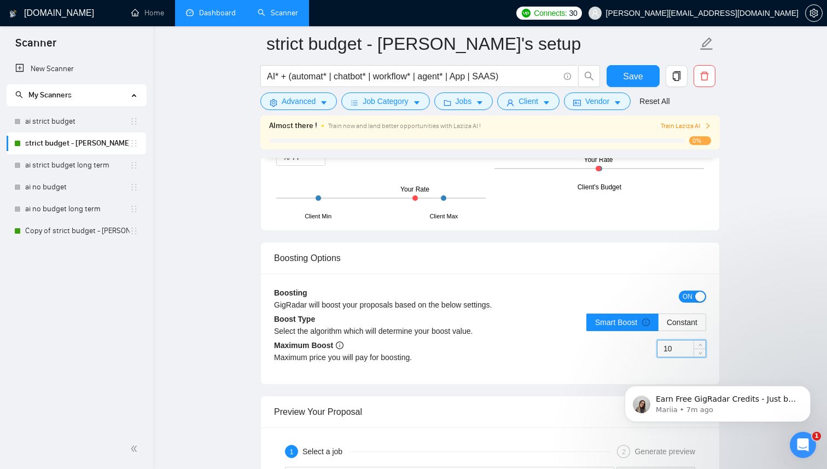
type input "10"
click at [564, 343] on div "10" at bounding box center [598, 355] width 216 height 31
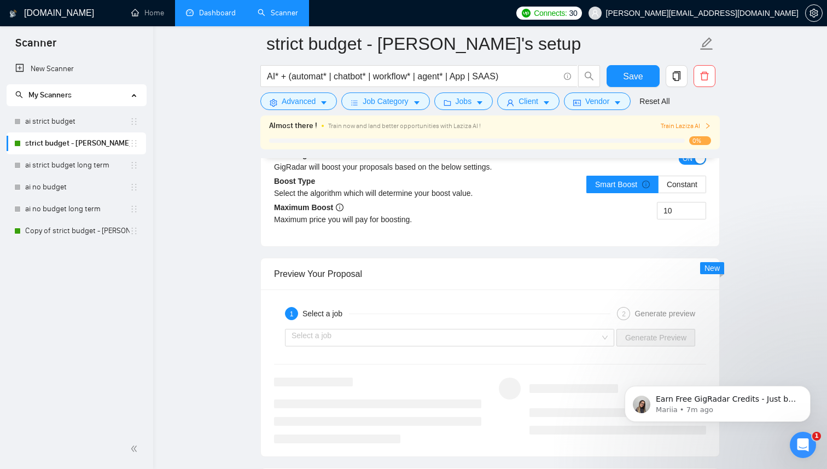
scroll to position [1991, 0]
click at [643, 72] on button "Save" at bounding box center [633, 76] width 53 height 22
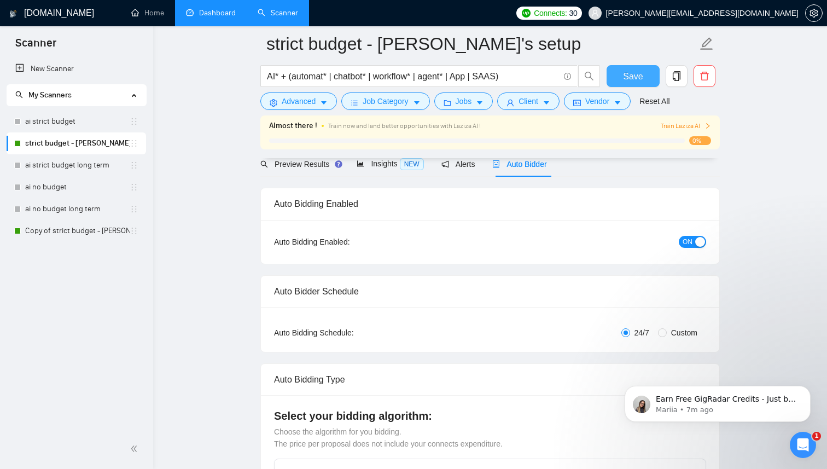
scroll to position [0, 0]
